Goal: Transaction & Acquisition: Purchase product/service

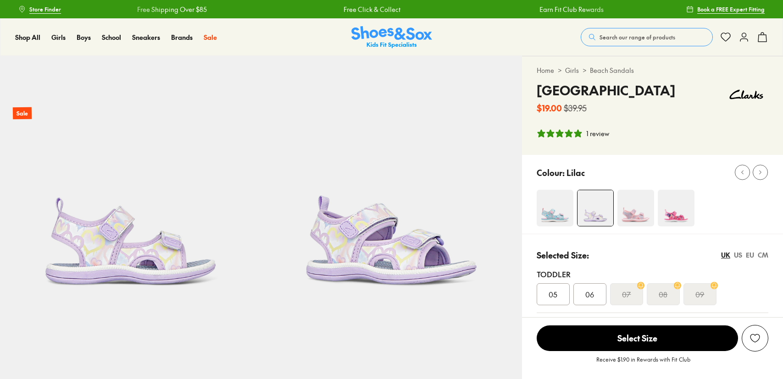
select select "*"
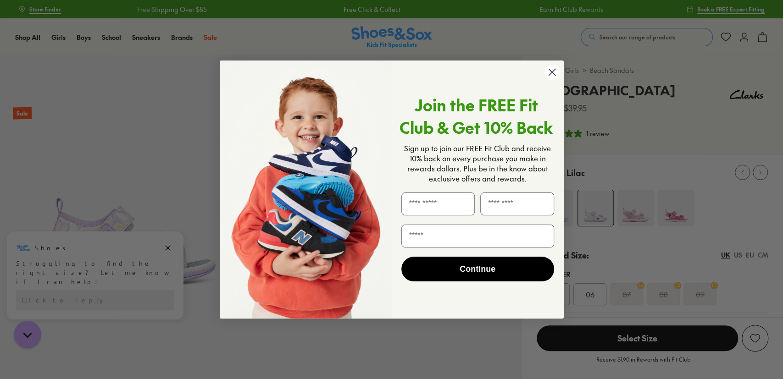
click at [548, 72] on circle "Close dialog" at bounding box center [551, 72] width 15 height 15
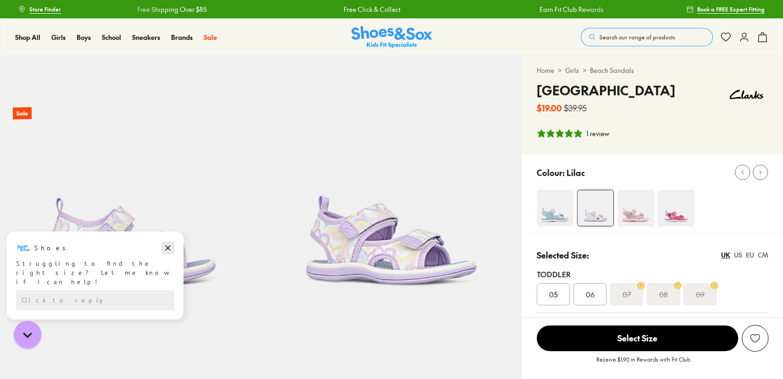
click at [170, 246] on icon "Dismiss campaign" at bounding box center [168, 248] width 5 height 5
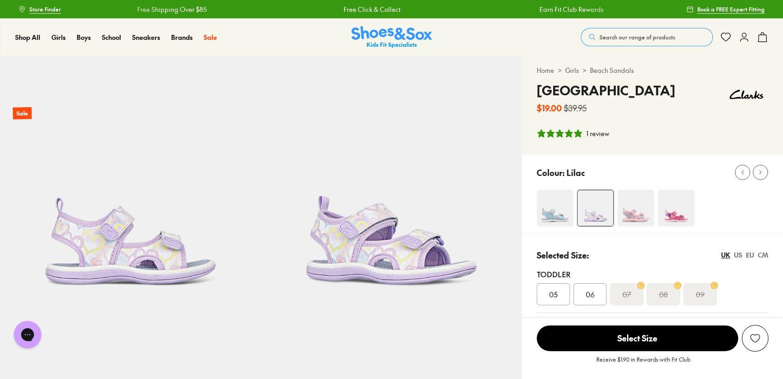
click at [569, 70] on link "Girls" at bounding box center [572, 71] width 14 height 10
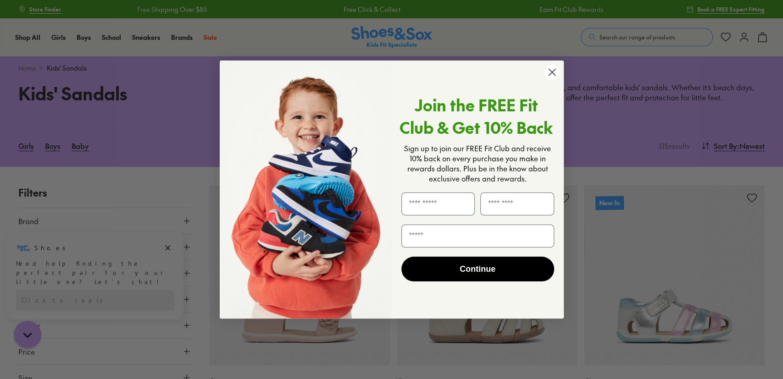
click at [557, 69] on circle "Close dialog" at bounding box center [551, 72] width 15 height 15
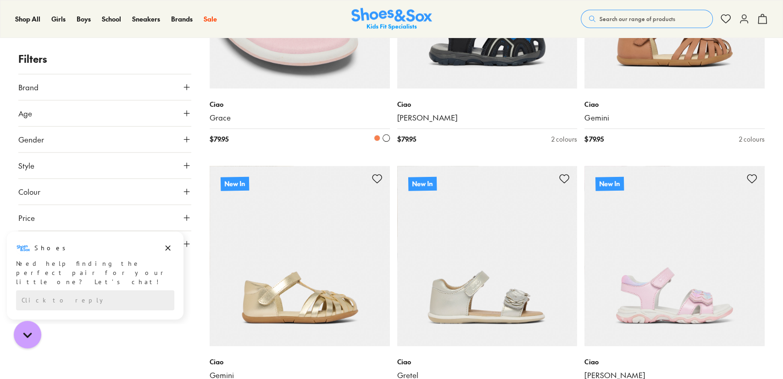
scroll to position [477, 0]
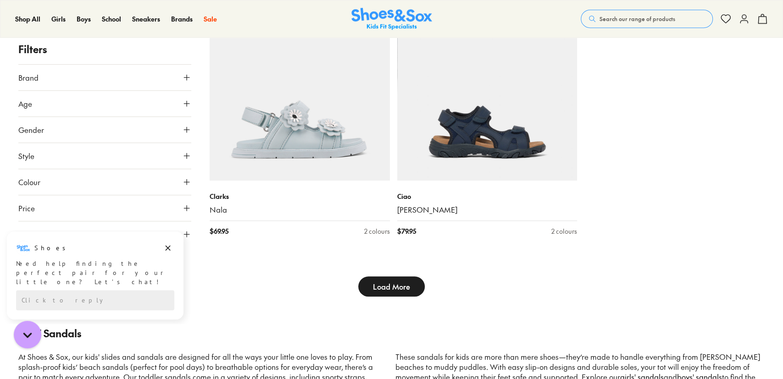
scroll to position [2765, 0]
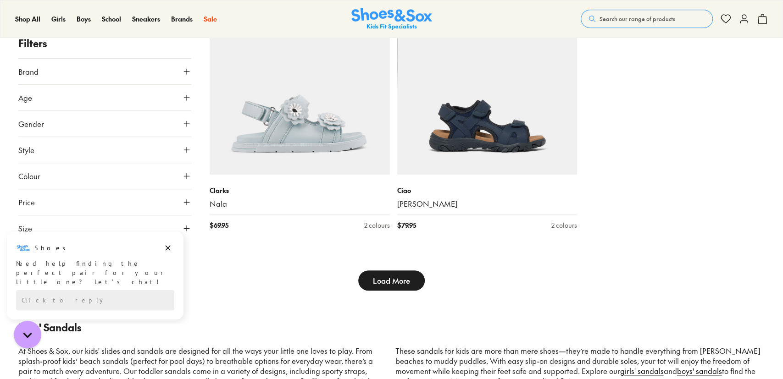
type input "***"
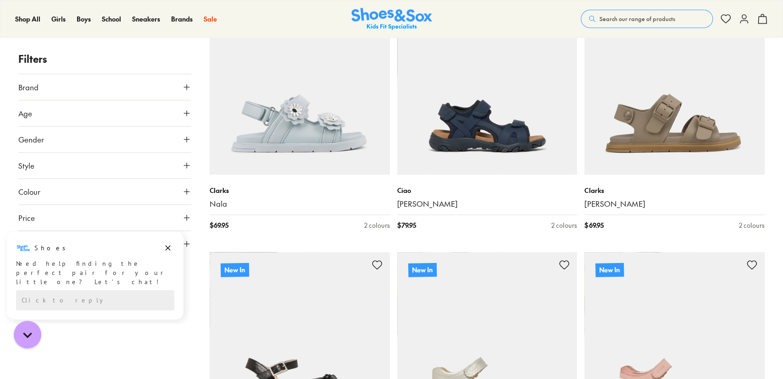
scroll to position [3147, 0]
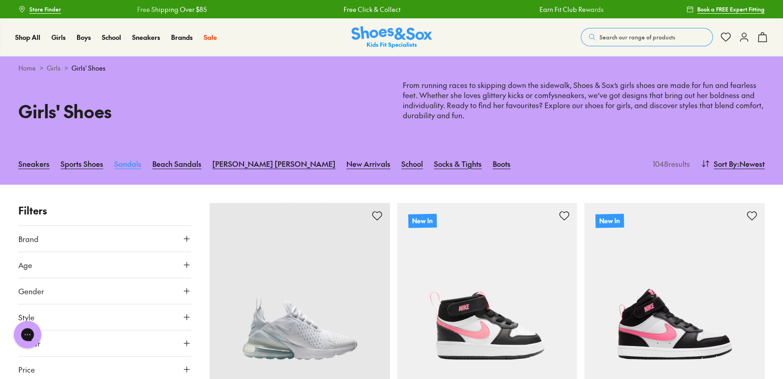
click at [124, 166] on link "Sandals" at bounding box center [127, 164] width 27 height 20
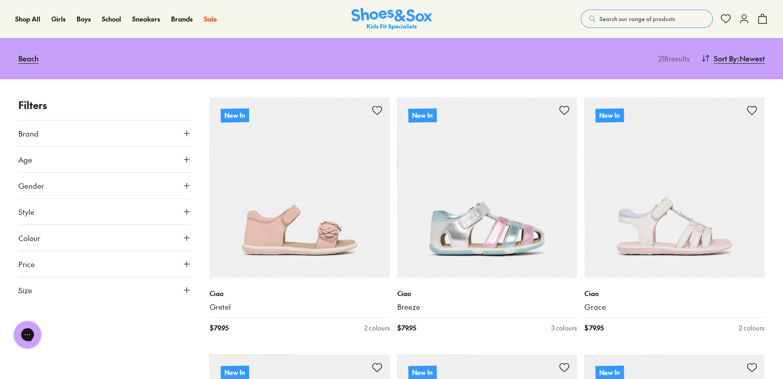
click at [186, 158] on icon at bounding box center [186, 159] width 9 height 9
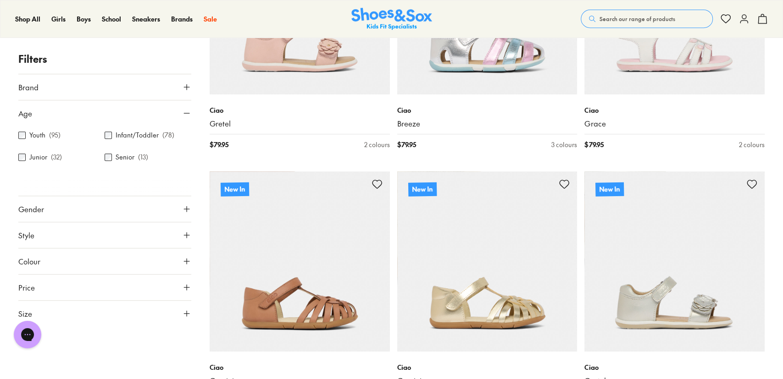
scroll to position [286, 0]
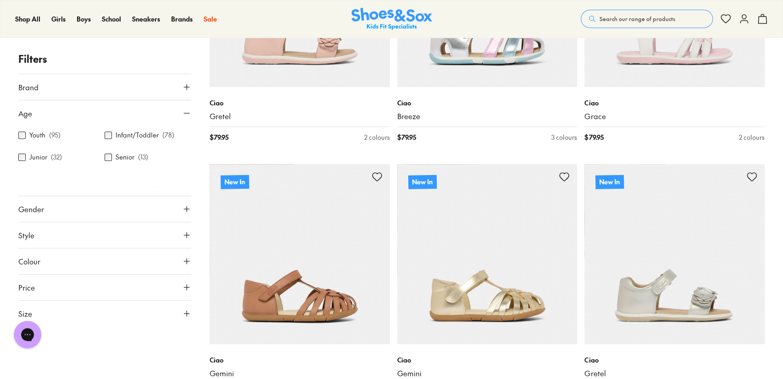
click at [188, 311] on icon at bounding box center [186, 313] width 9 height 9
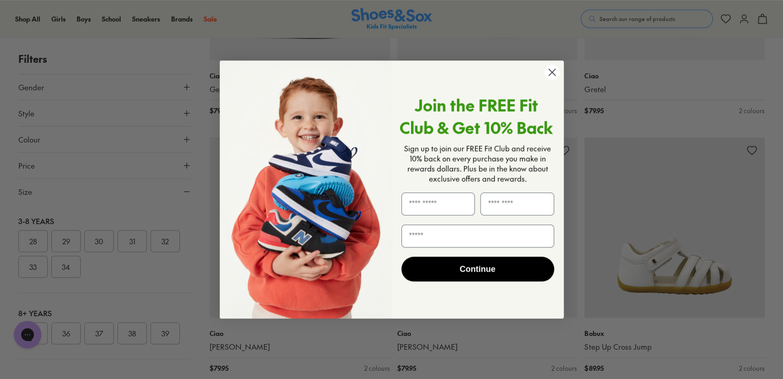
scroll to position [572, 0]
click at [548, 74] on circle "Close dialog" at bounding box center [551, 72] width 15 height 15
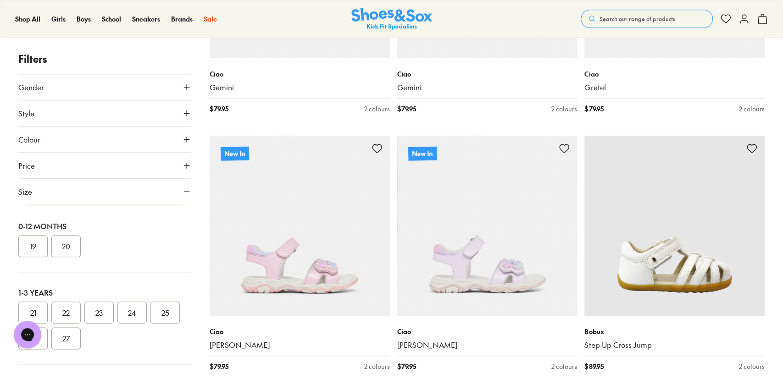
scroll to position [0, 0]
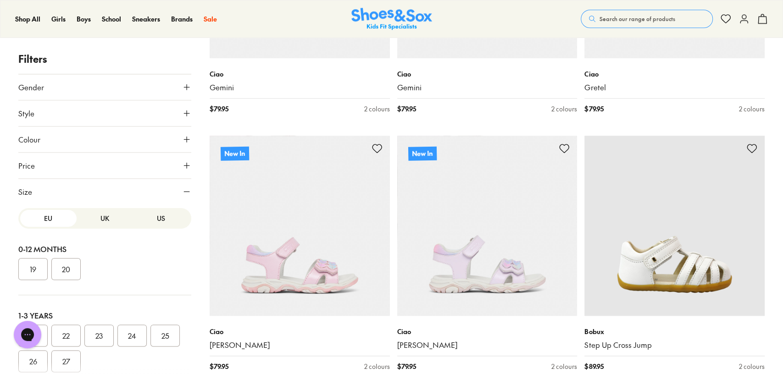
click at [174, 219] on button "US" at bounding box center [161, 218] width 56 height 17
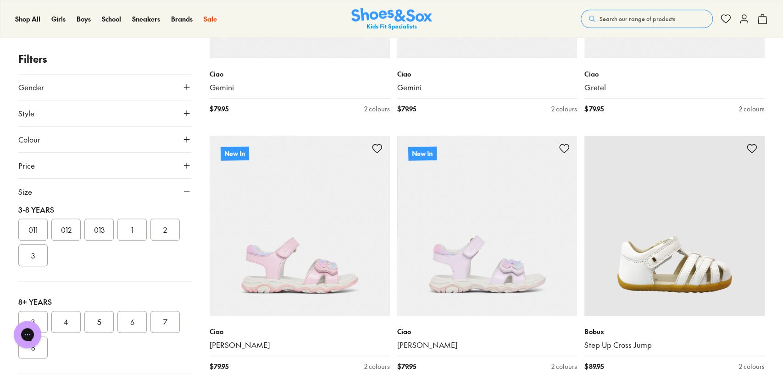
scroll to position [249, 0]
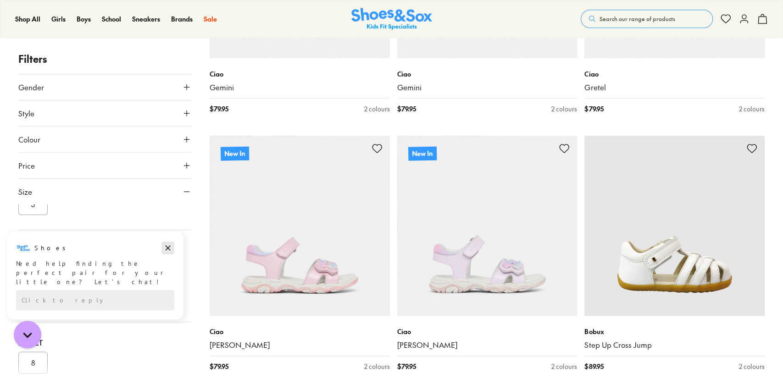
click at [168, 251] on icon "Dismiss campaign" at bounding box center [167, 248] width 9 height 11
click at [64, 273] on button "4" at bounding box center [65, 270] width 29 height 22
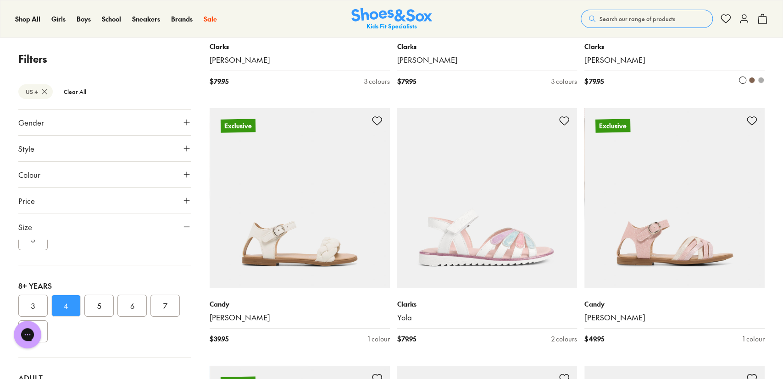
scroll to position [2240, 0]
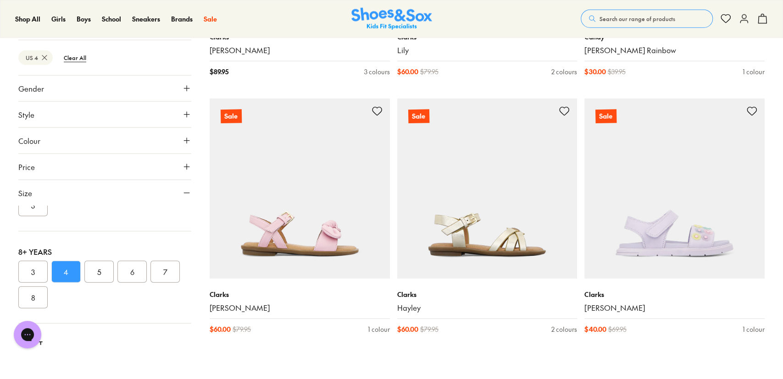
scroll to position [4052, 0]
